Goal: Information Seeking & Learning: Learn about a topic

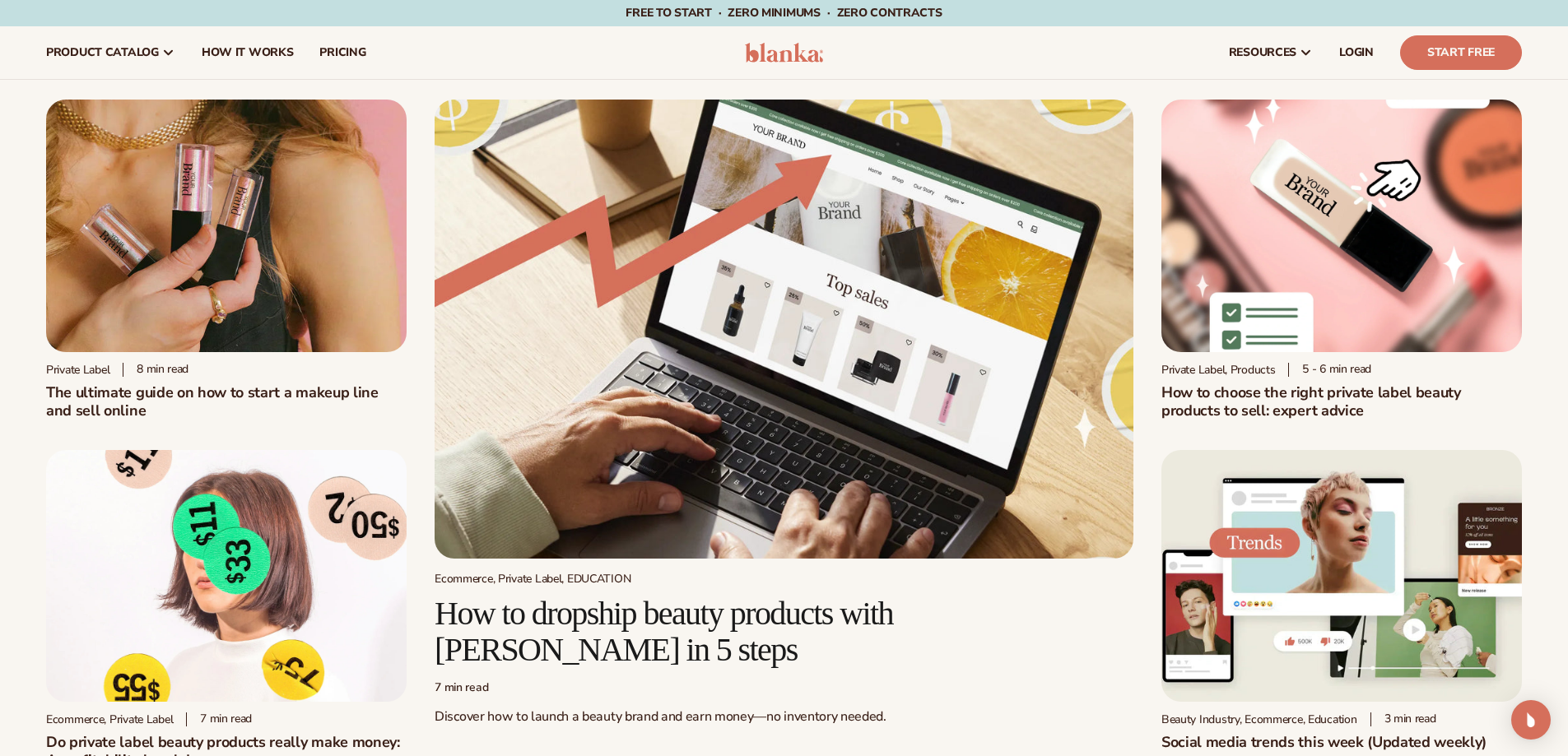
click at [1300, 259] on img at bounding box center [1341, 226] width 360 height 253
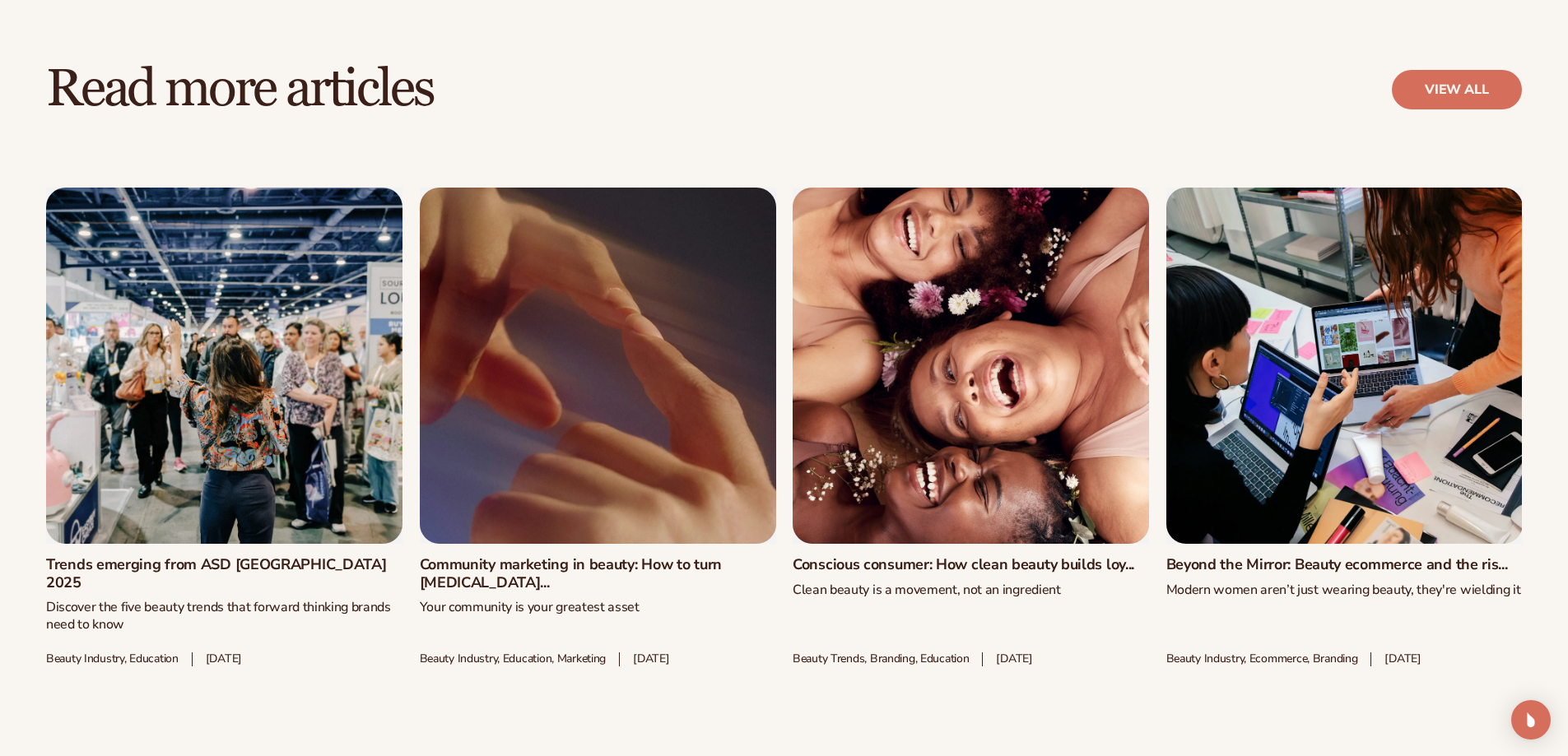
scroll to position [5514, 0]
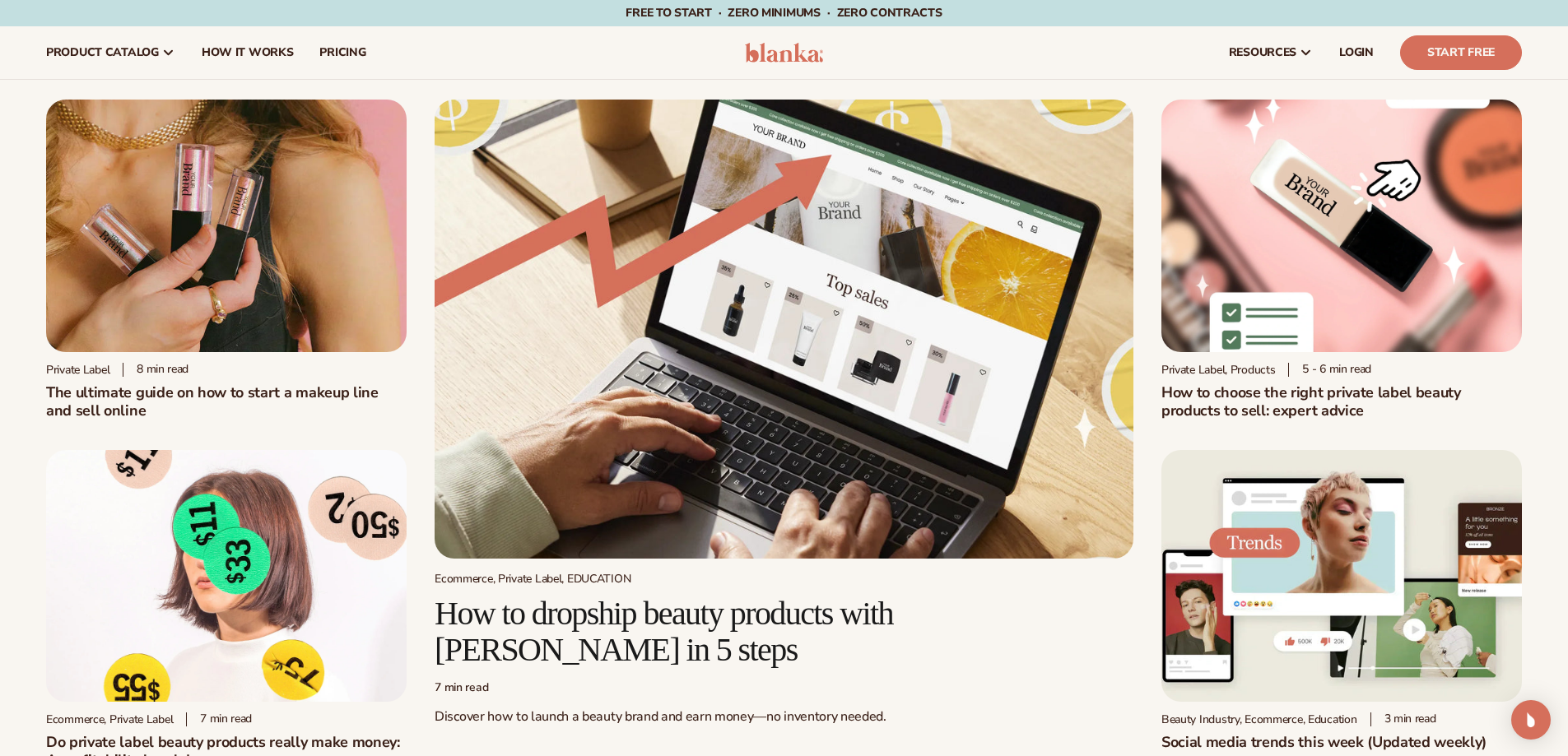
click at [213, 296] on img at bounding box center [226, 226] width 360 height 253
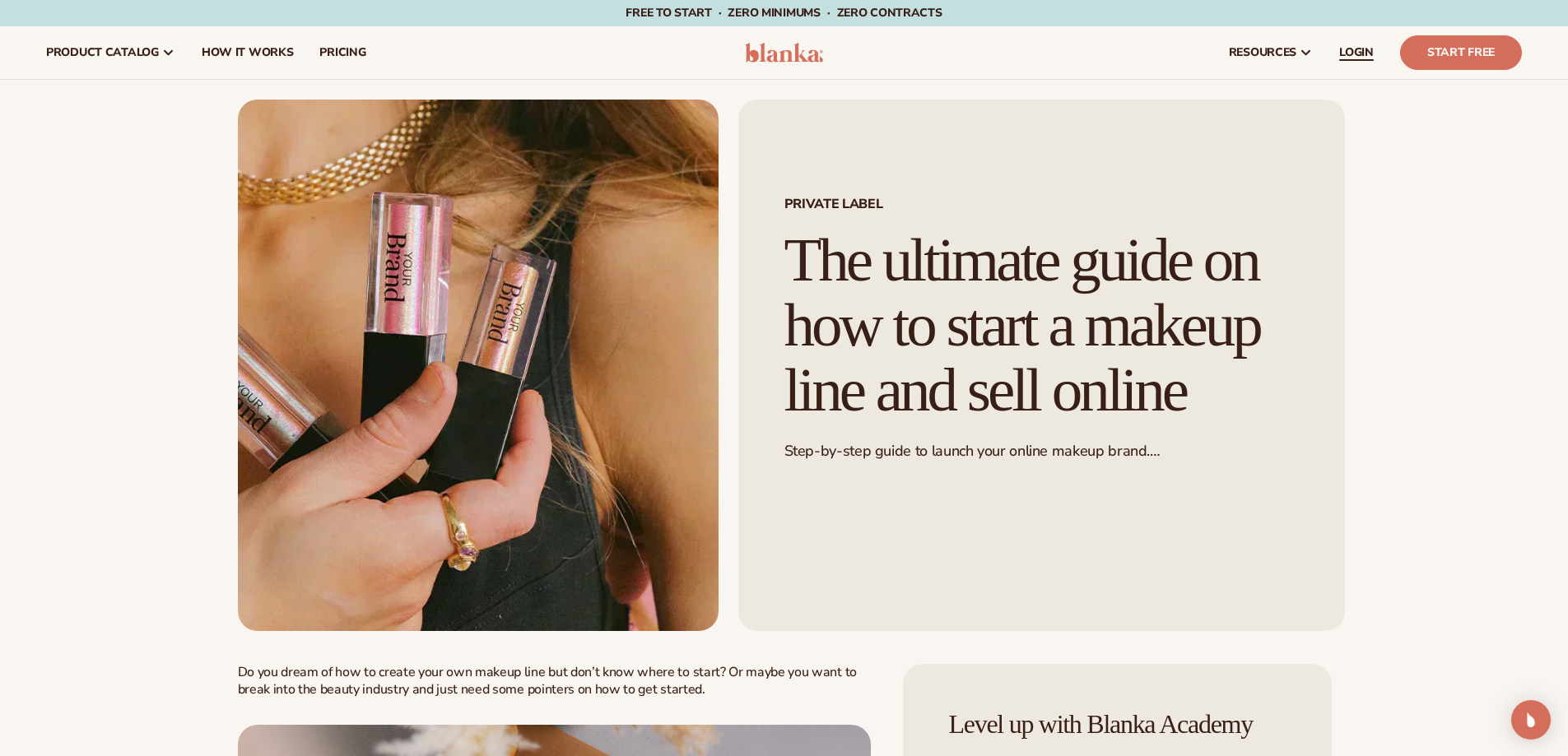
click at [1355, 56] on span "LOGIN" at bounding box center [1356, 53] width 35 height 13
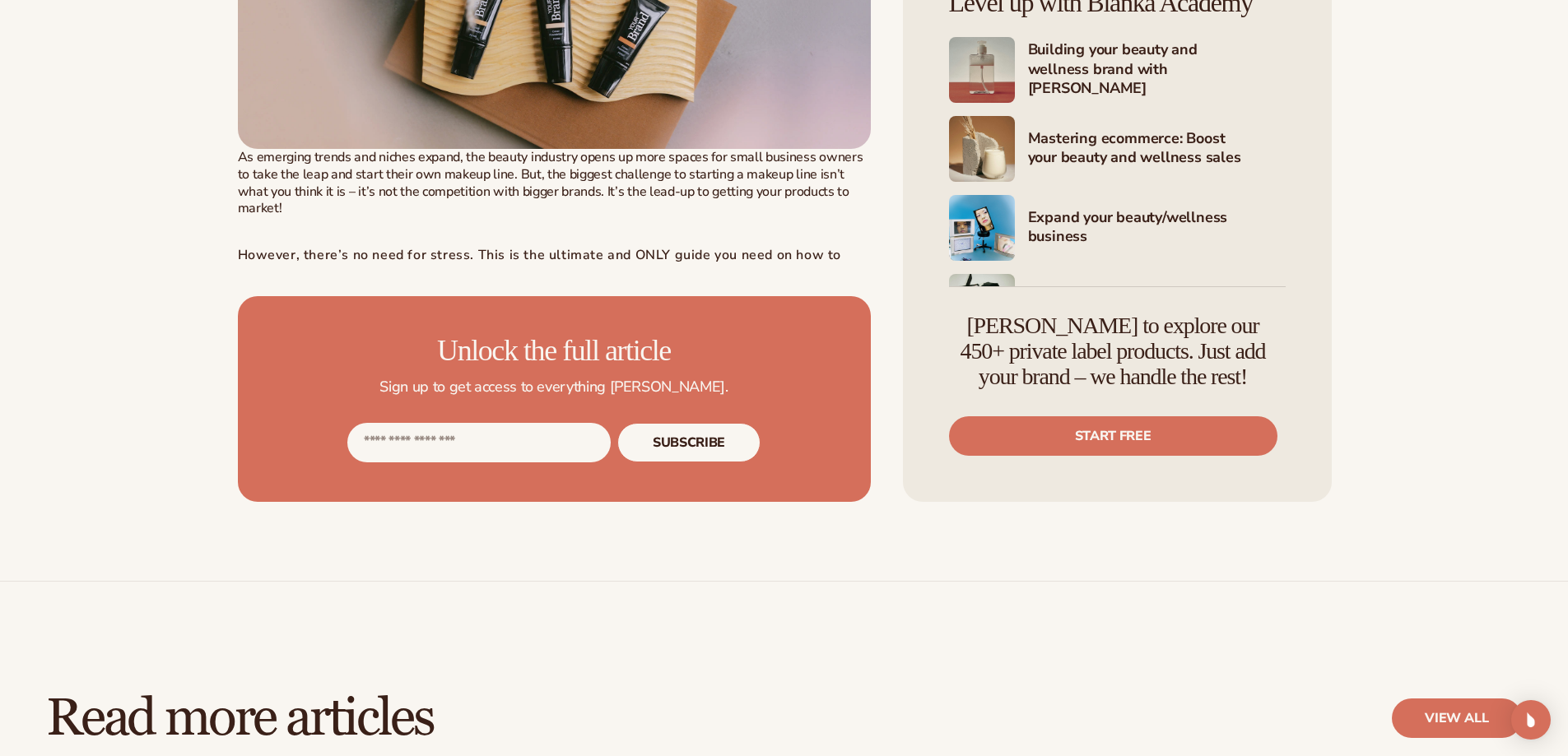
scroll to position [823, 0]
